Goal: Transaction & Acquisition: Purchase product/service

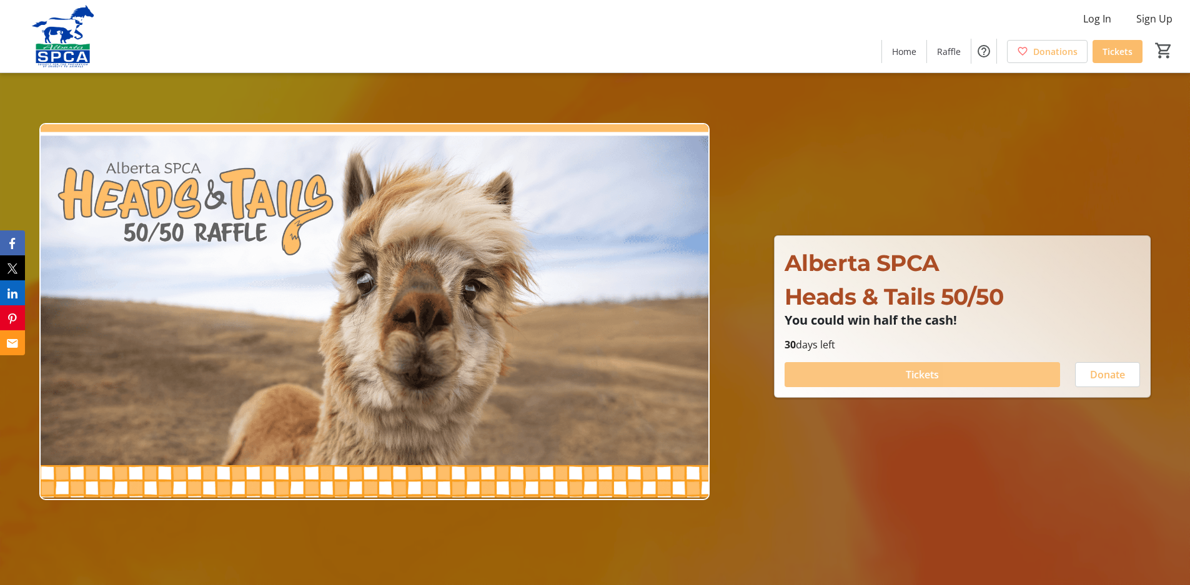
click at [997, 375] on span at bounding box center [921, 375] width 275 height 30
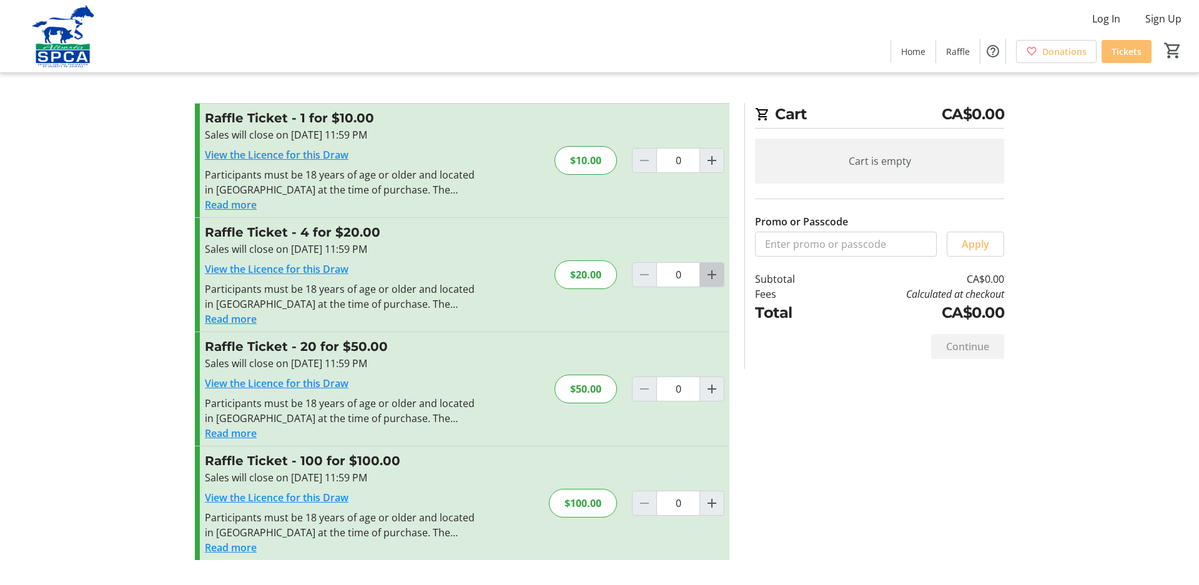
click at [711, 272] on mat-icon "Increment by one" at bounding box center [711, 274] width 15 height 15
type input "1"
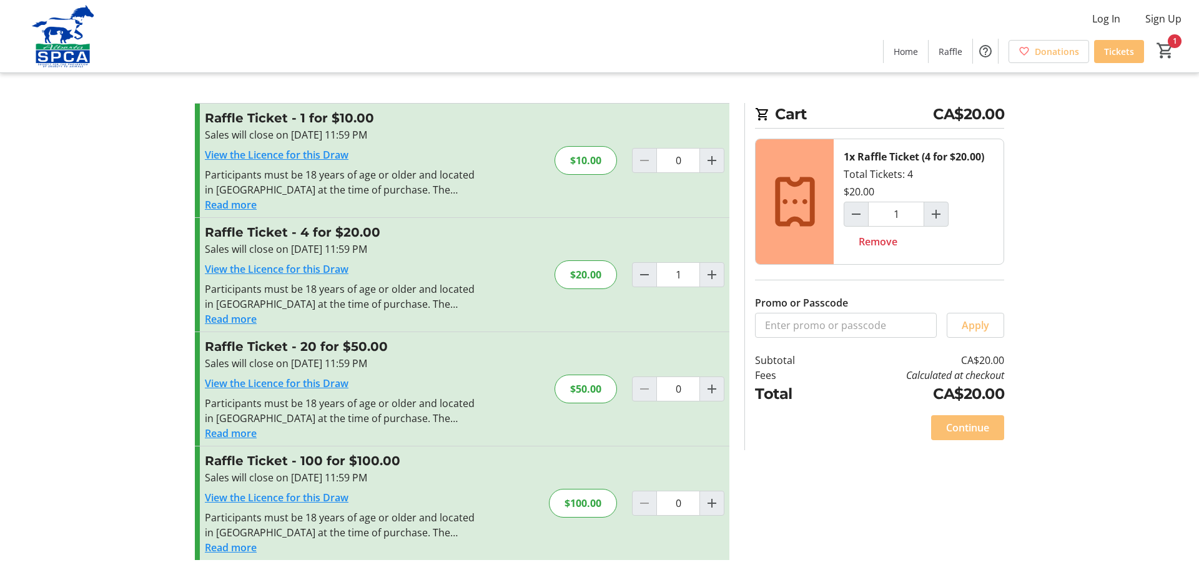
click at [988, 424] on span "Continue" at bounding box center [967, 427] width 43 height 15
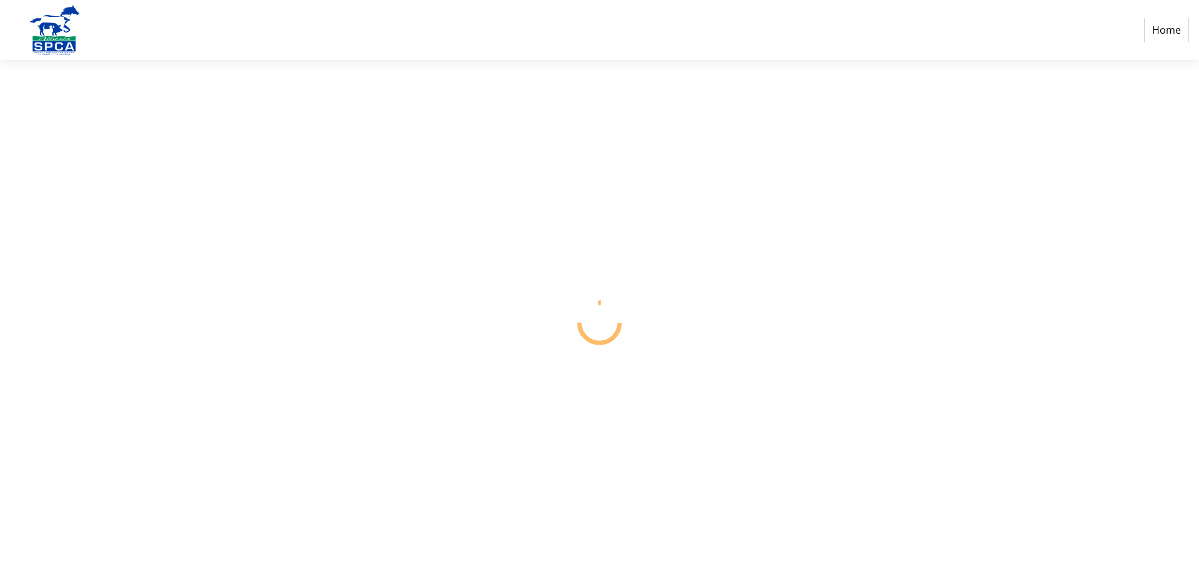
select select "CA"
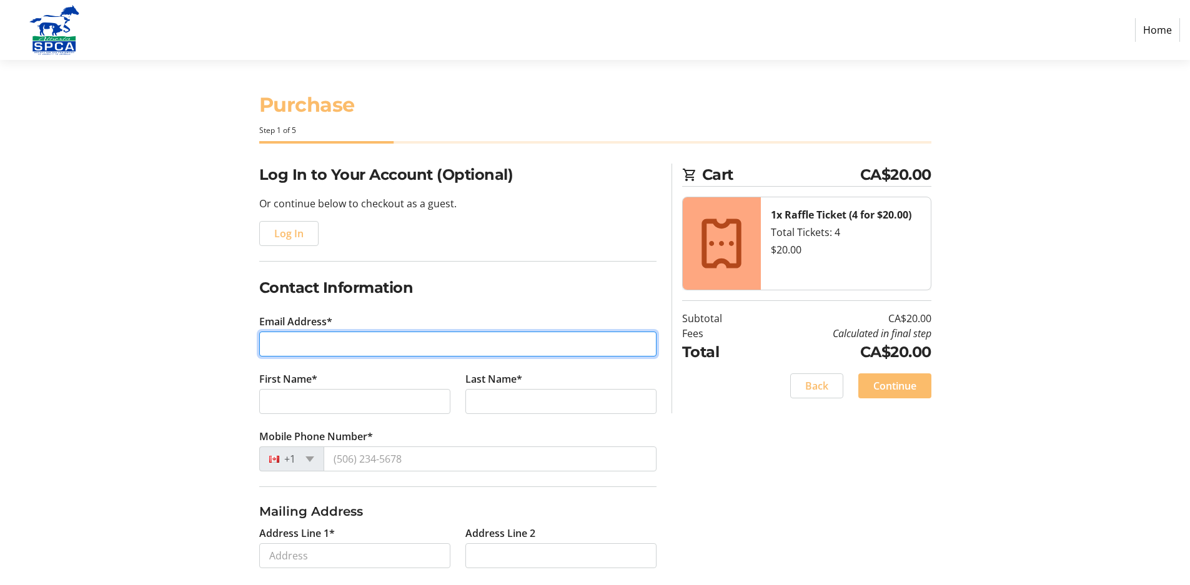
click at [433, 345] on input "Email Address*" at bounding box center [457, 344] width 397 height 25
type input "[EMAIL_ADDRESS][DOMAIN_NAME]"
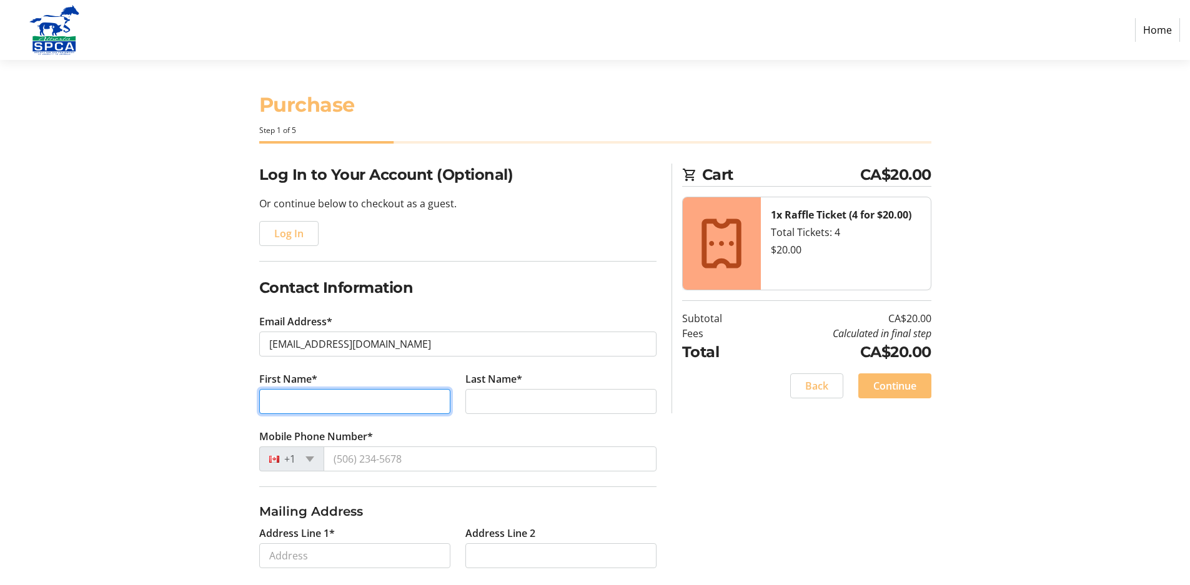
type input "[PERSON_NAME]"
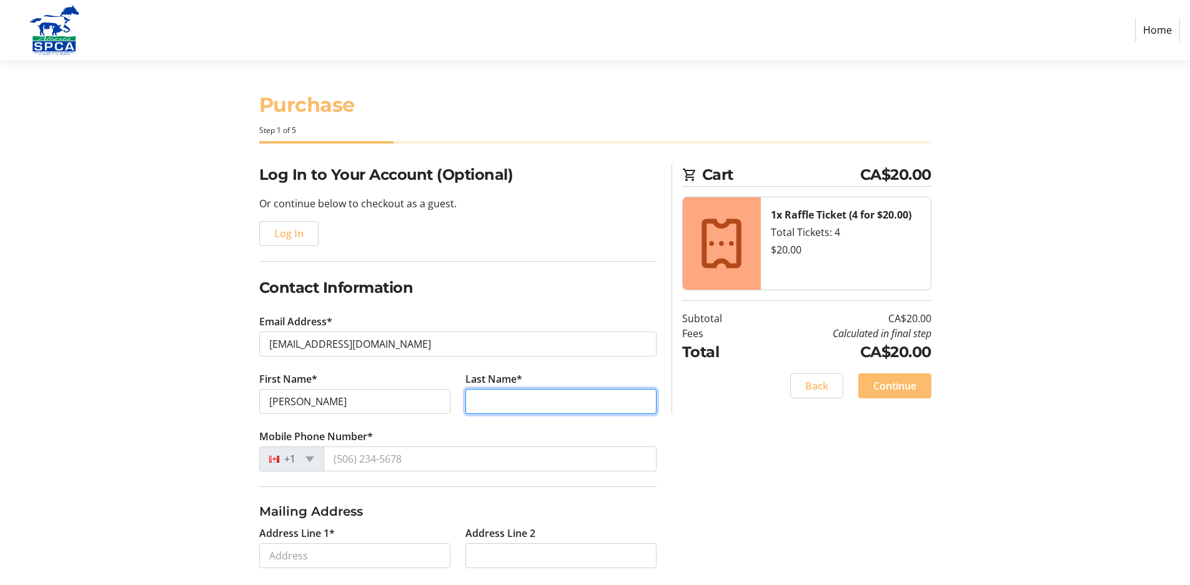
type input "[PERSON_NAME]"
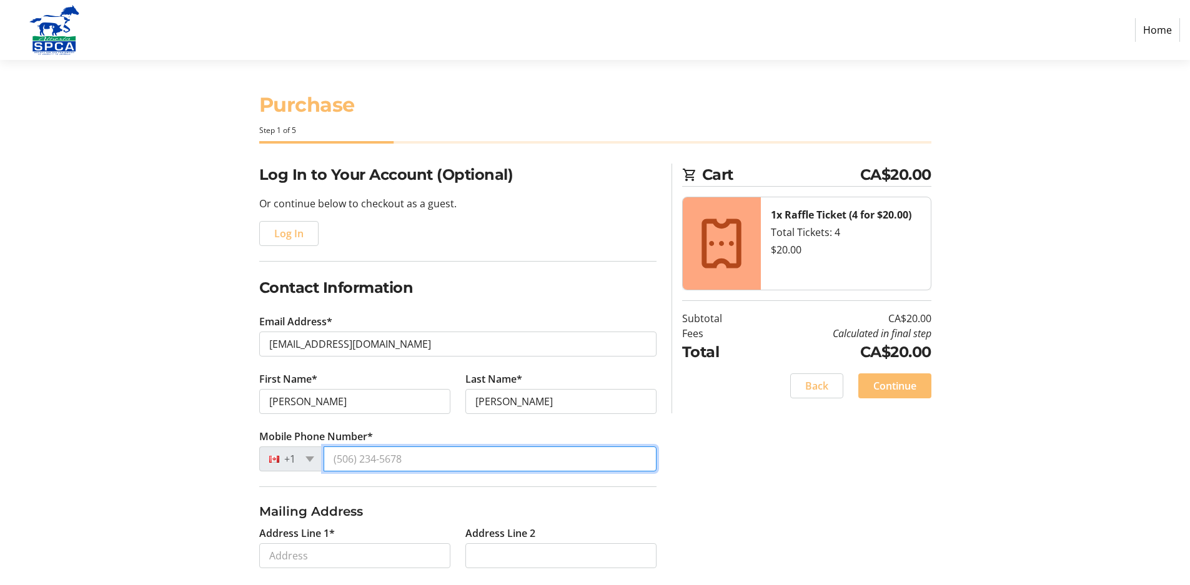
type input "[PHONE_NUMBER]"
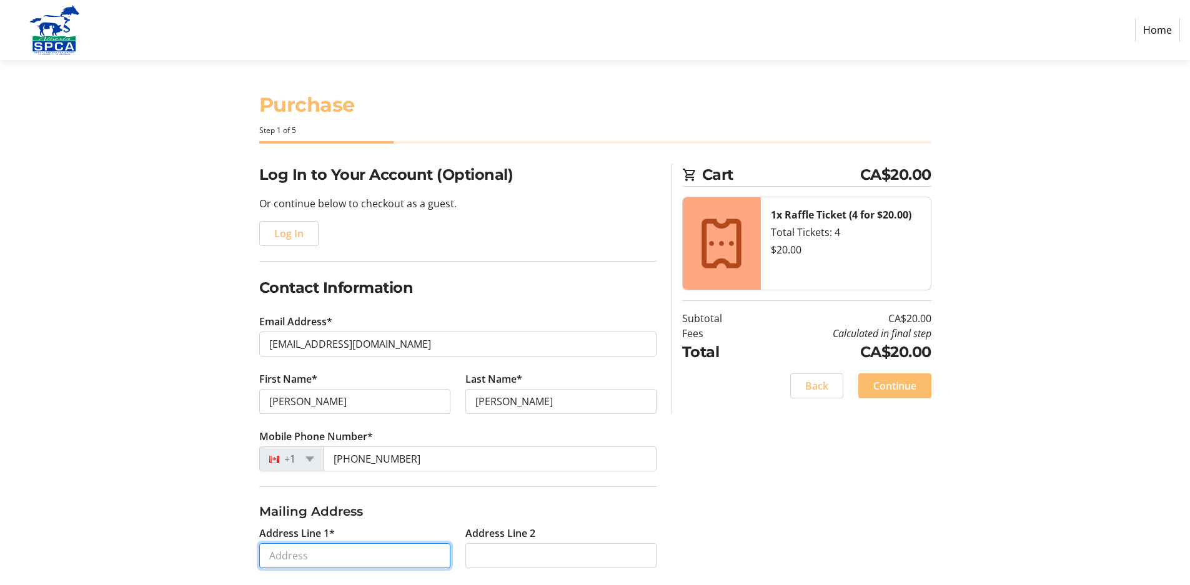
type input "[STREET_ADDRESS][PERSON_NAME]"
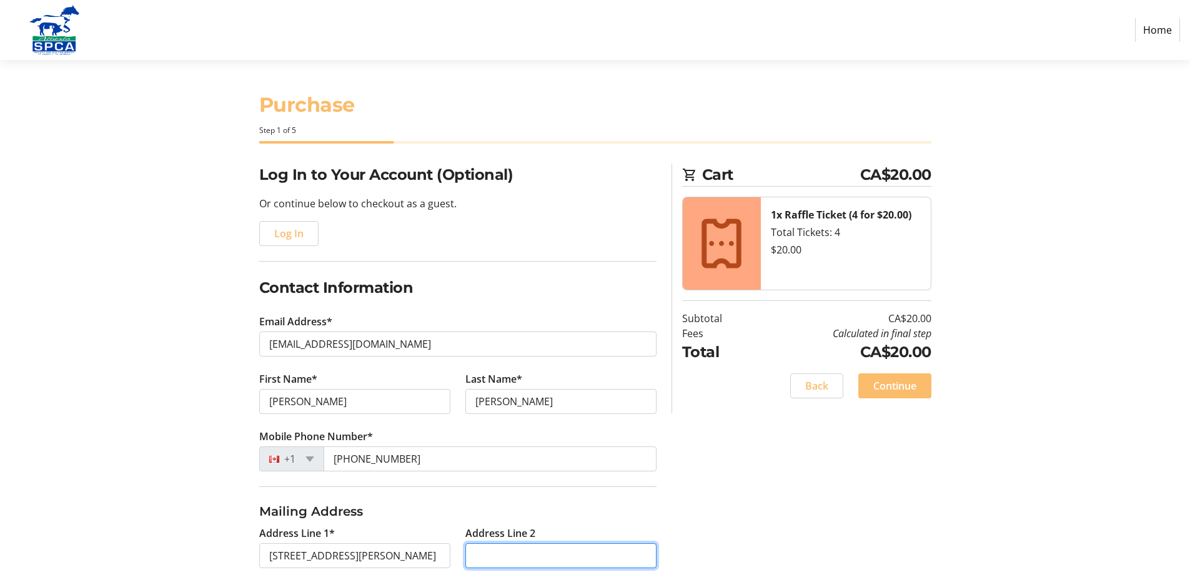
type input "[STREET_ADDRESS]"
type input "Lethbridge"
select select "AB"
type input "T1K 4T1"
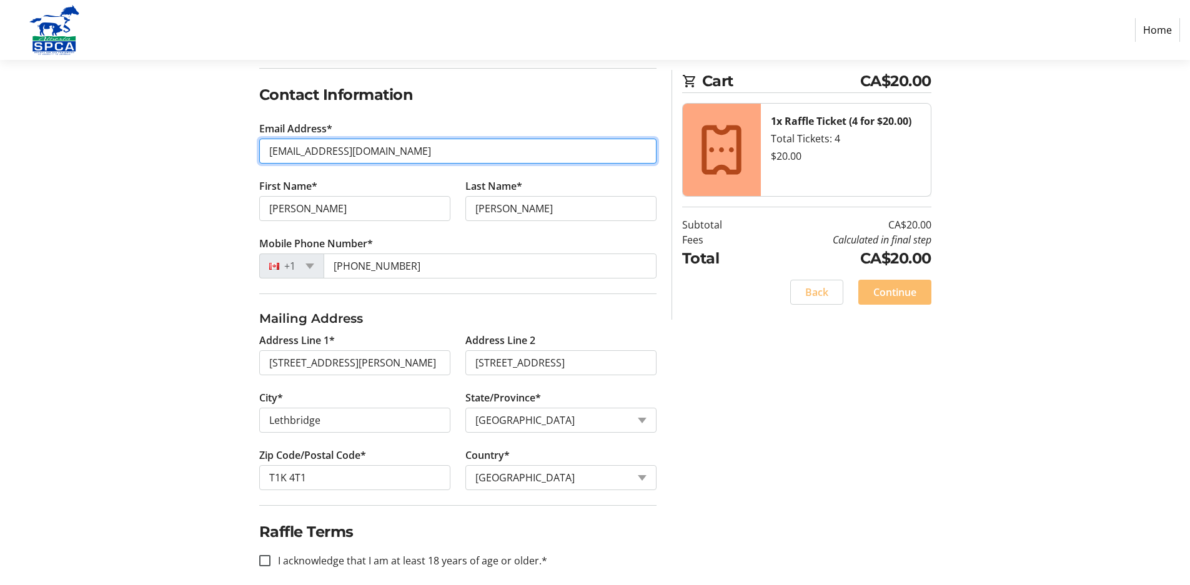
scroll to position [206, 0]
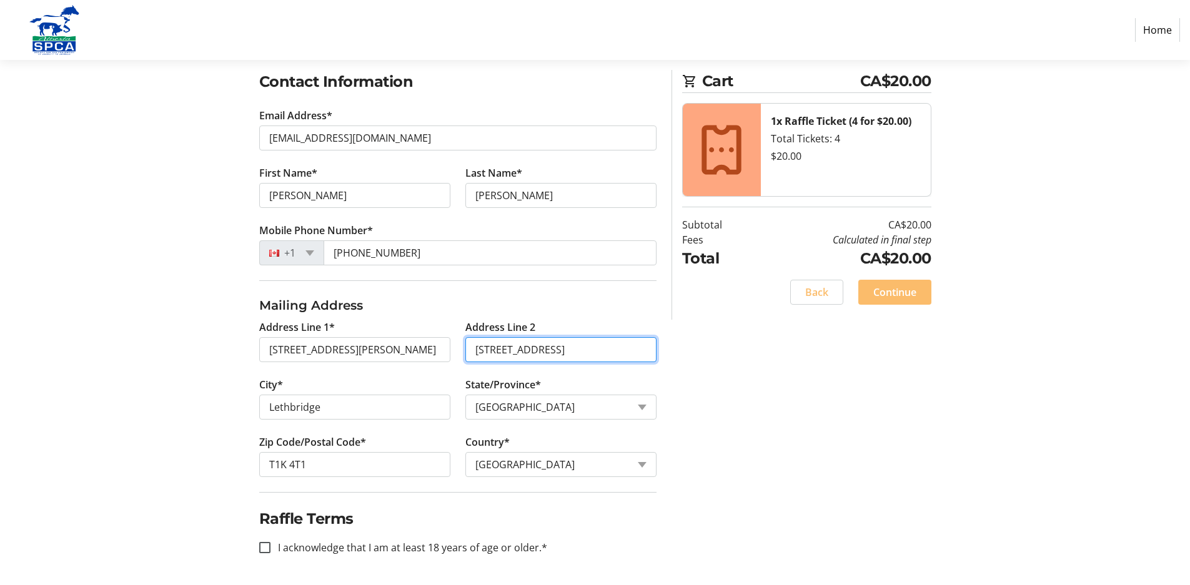
click at [559, 351] on input "[STREET_ADDRESS]" at bounding box center [560, 349] width 191 height 25
type input "7"
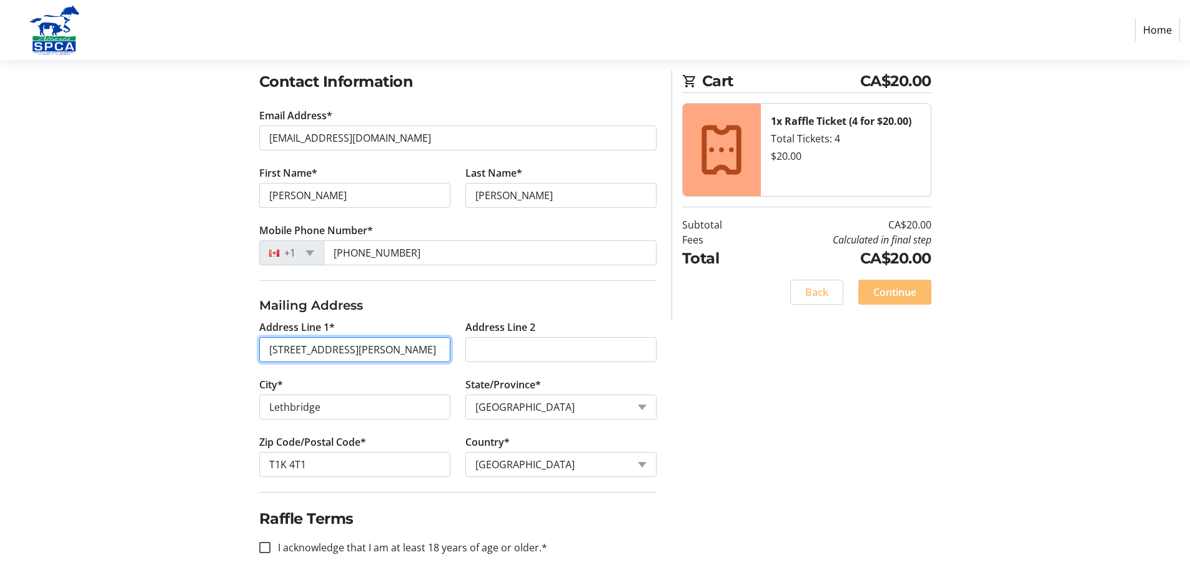
click at [443, 349] on input "[STREET_ADDRESS][PERSON_NAME]" at bounding box center [354, 349] width 191 height 25
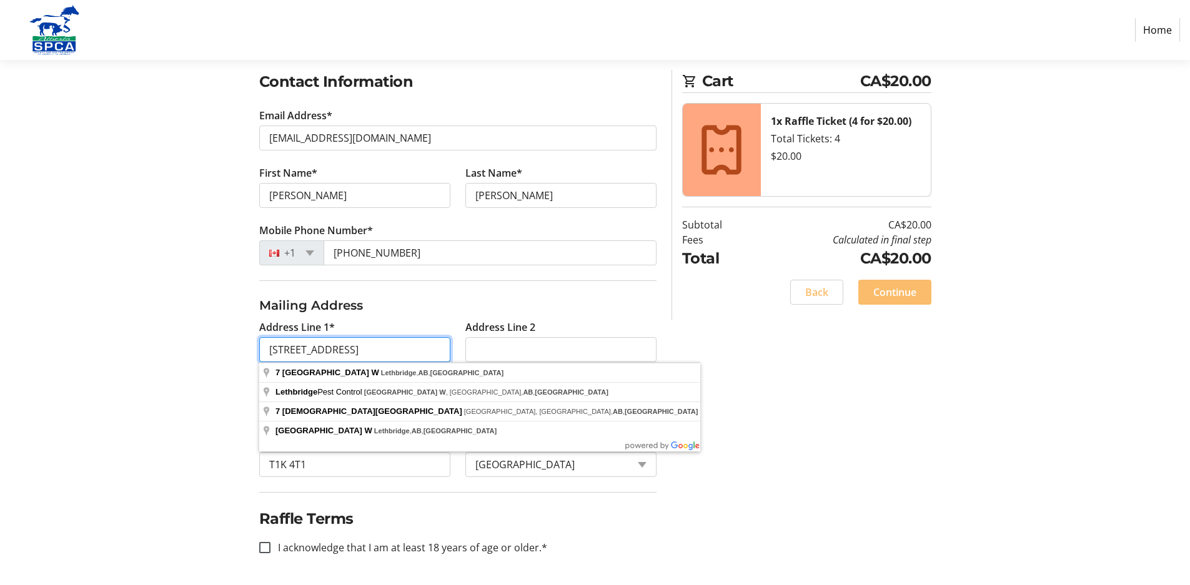
scroll to position [0, 0]
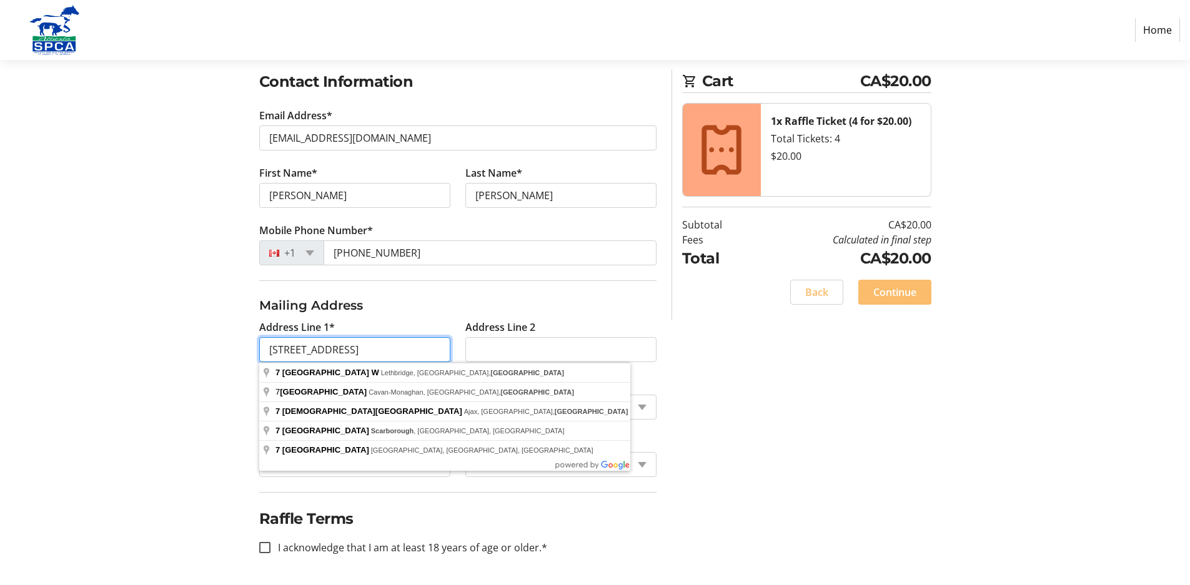
click at [411, 348] on input "[STREET_ADDRESS]" at bounding box center [354, 349] width 191 height 25
type input "[STREET_ADDRESS]"
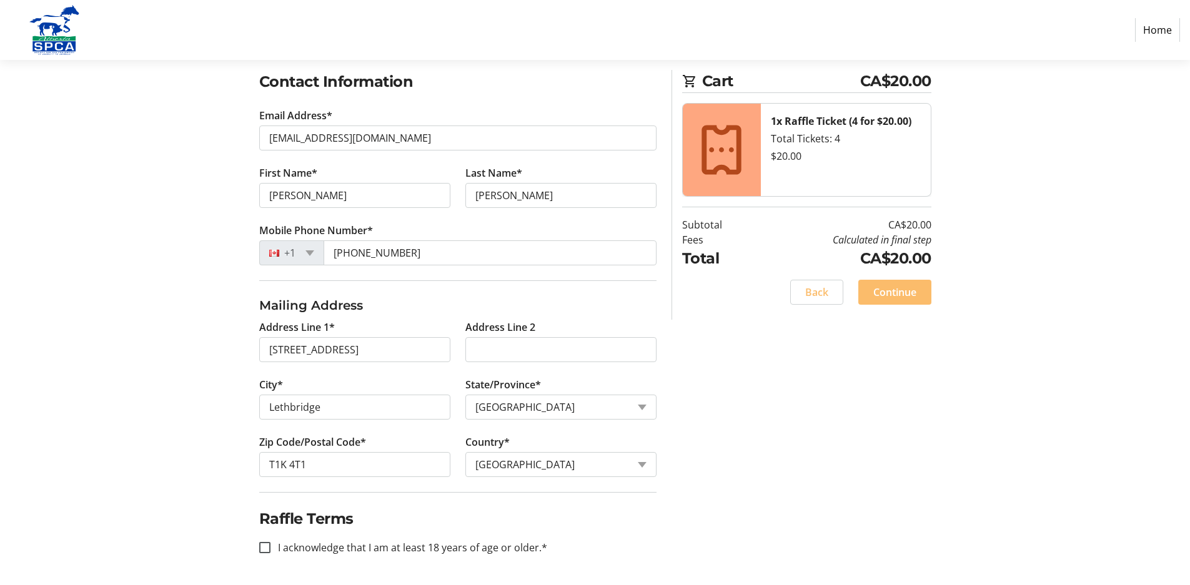
click at [681, 370] on div "Log In to Your Account (Optional) Or continue below to checkout as a guest. Log…" at bounding box center [595, 272] width 824 height 628
click at [267, 548] on input "I acknowledge that I am at least 18 years of age or older.*" at bounding box center [264, 547] width 11 height 11
checkbox input "true"
click at [895, 283] on span at bounding box center [894, 292] width 73 height 30
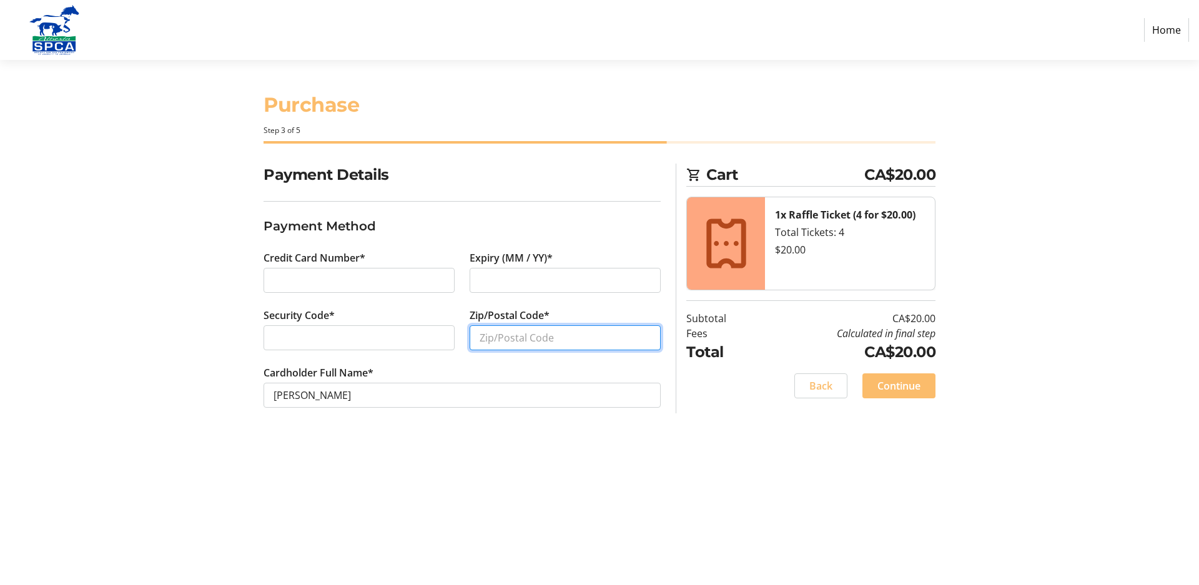
click at [598, 339] on input "Zip/Postal Code*" at bounding box center [565, 337] width 191 height 25
type input "T1K4T1"
click at [911, 384] on span "Continue" at bounding box center [898, 385] width 43 height 15
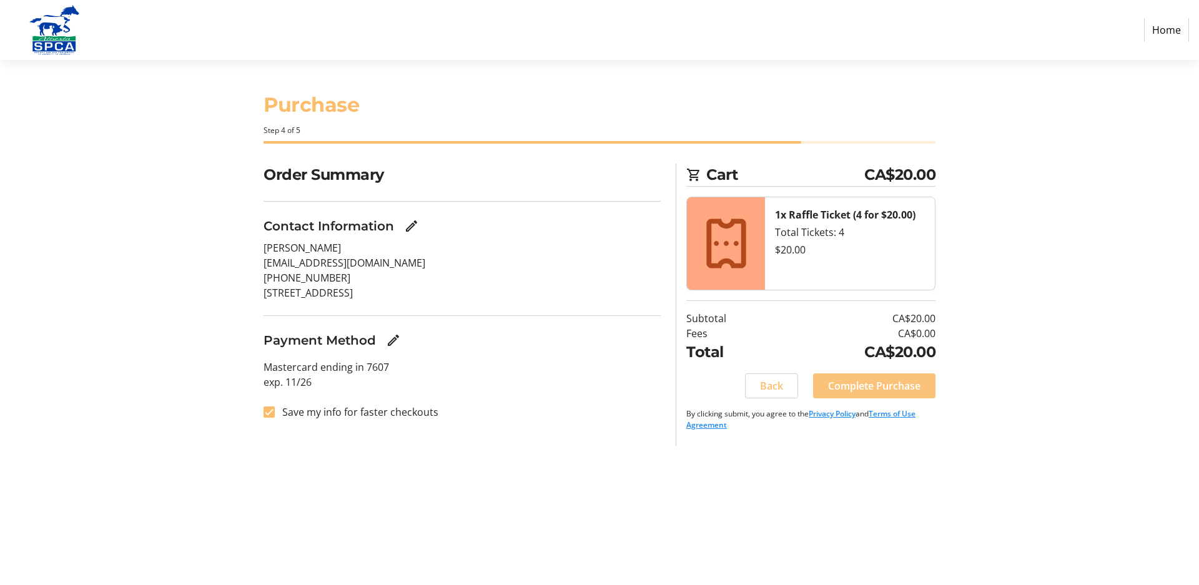
click at [911, 384] on span "Complete Purchase" at bounding box center [874, 385] width 92 height 15
